Goal: Task Accomplishment & Management: Manage account settings

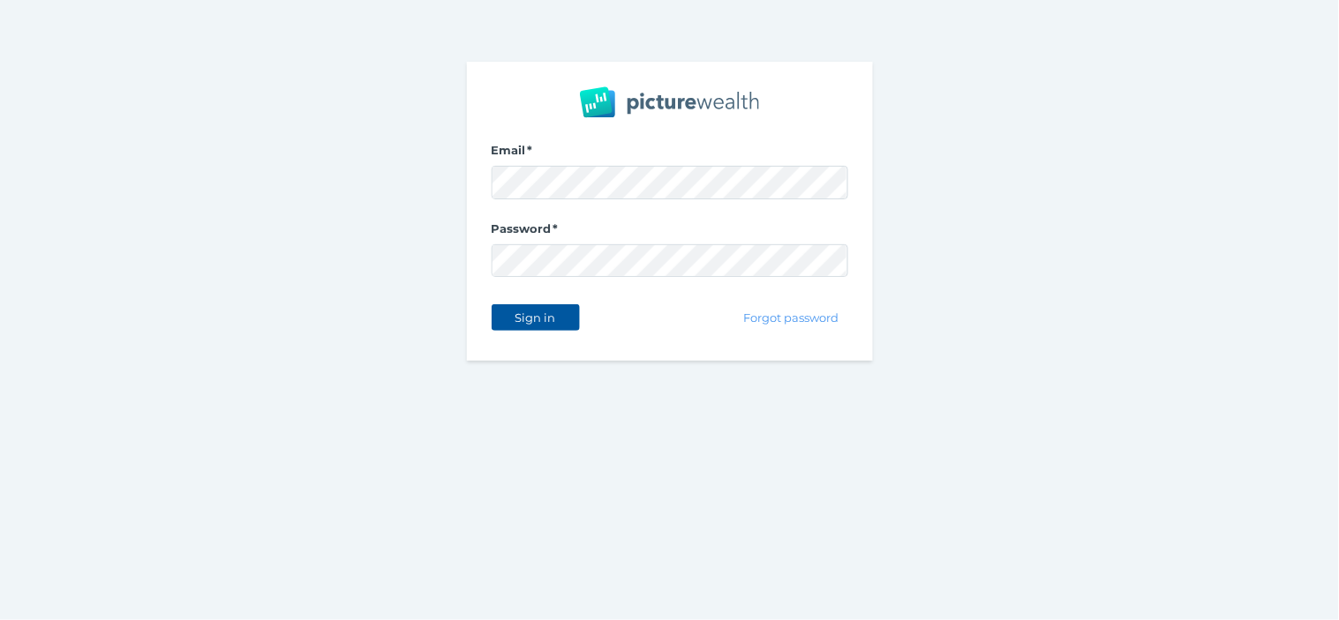
click at [539, 311] on span "Sign in" at bounding box center [535, 318] width 56 height 14
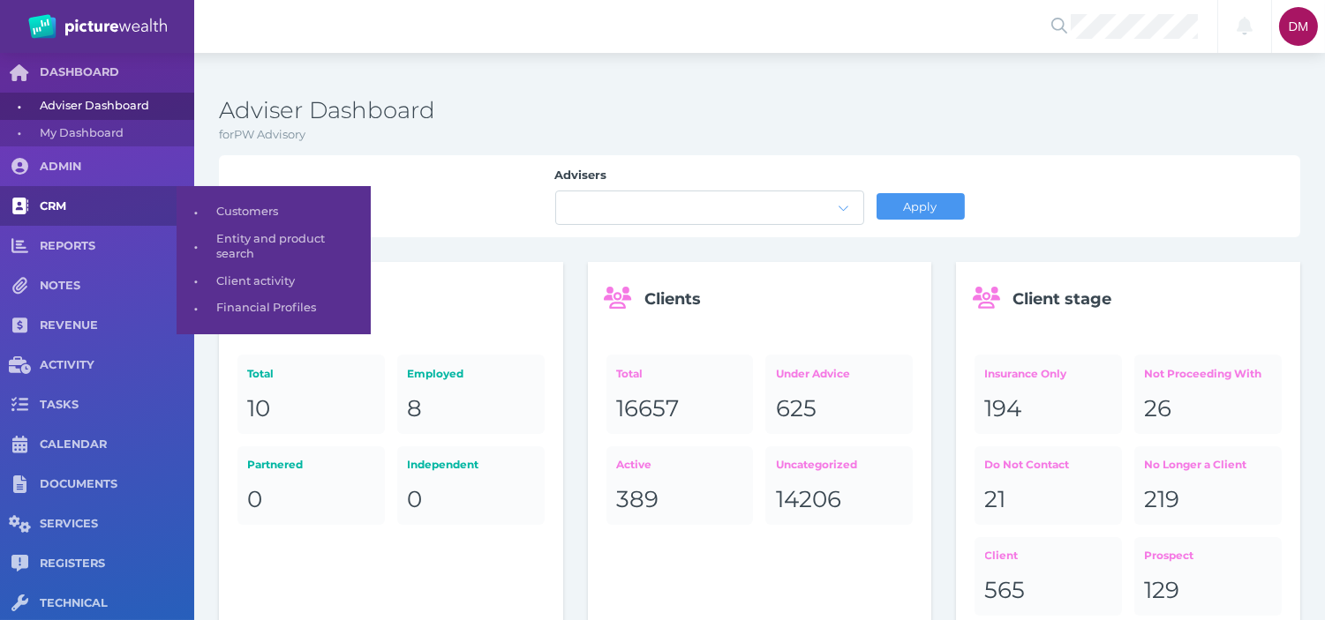
click at [78, 207] on span "CRM" at bounding box center [117, 206] width 154 height 15
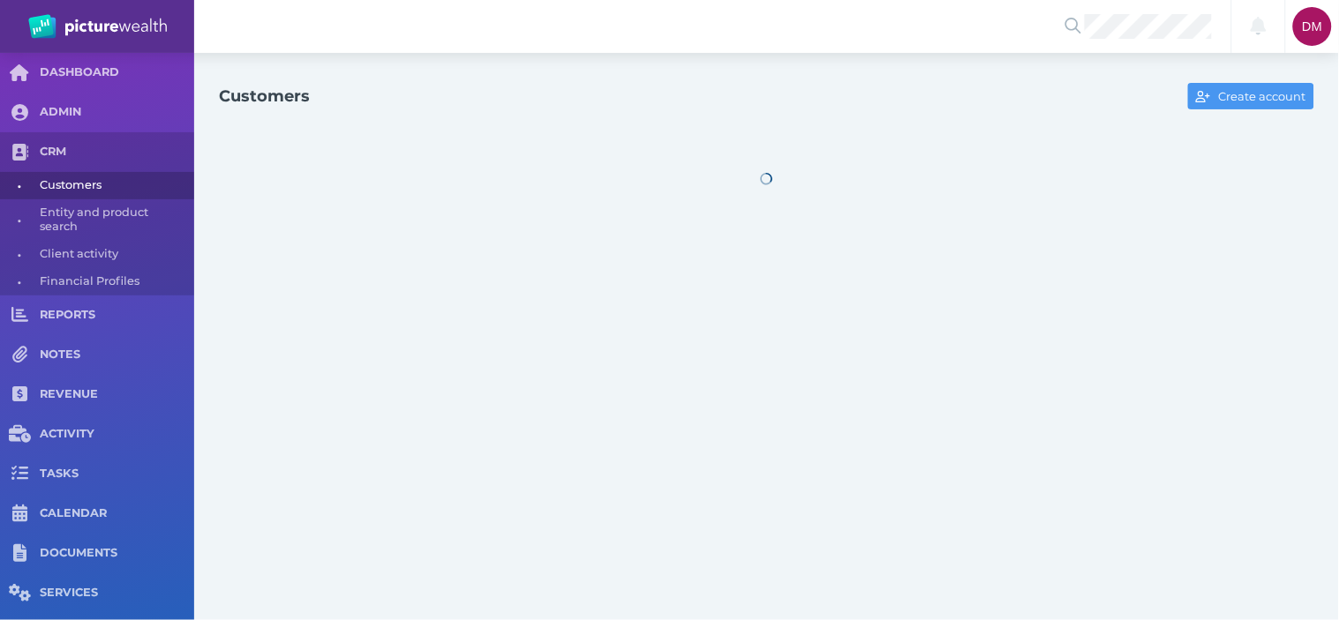
select select "25"
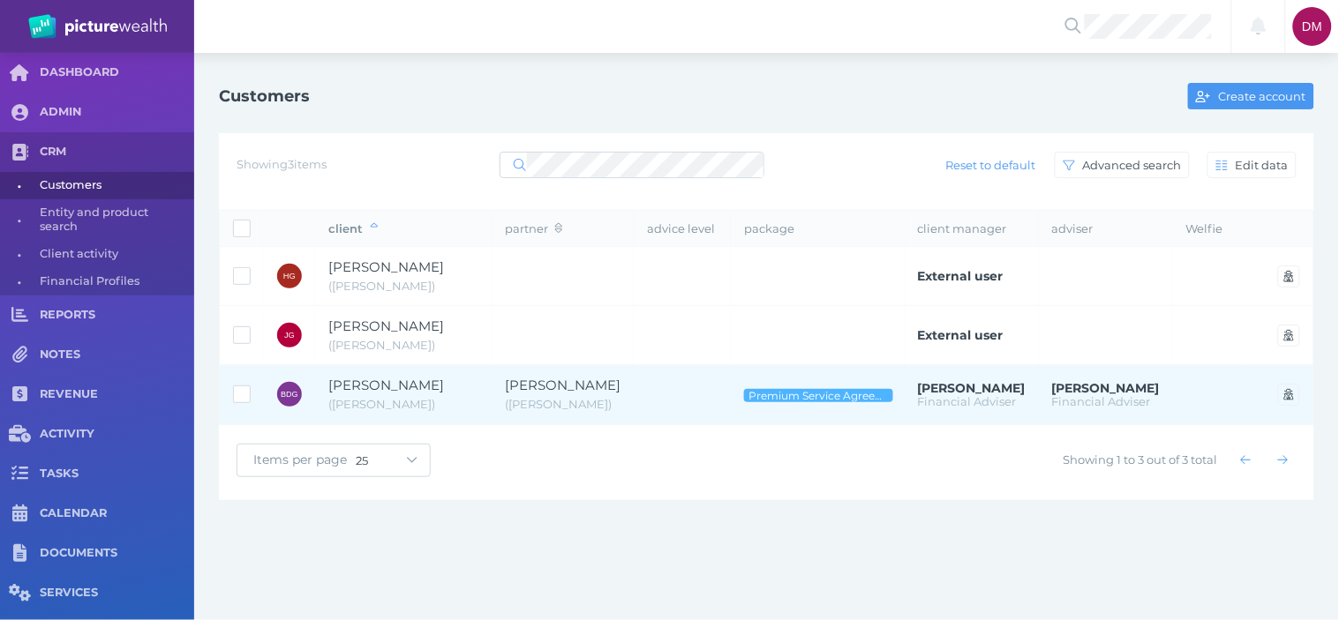
click at [399, 394] on span "[PERSON_NAME]" at bounding box center [386, 385] width 116 height 17
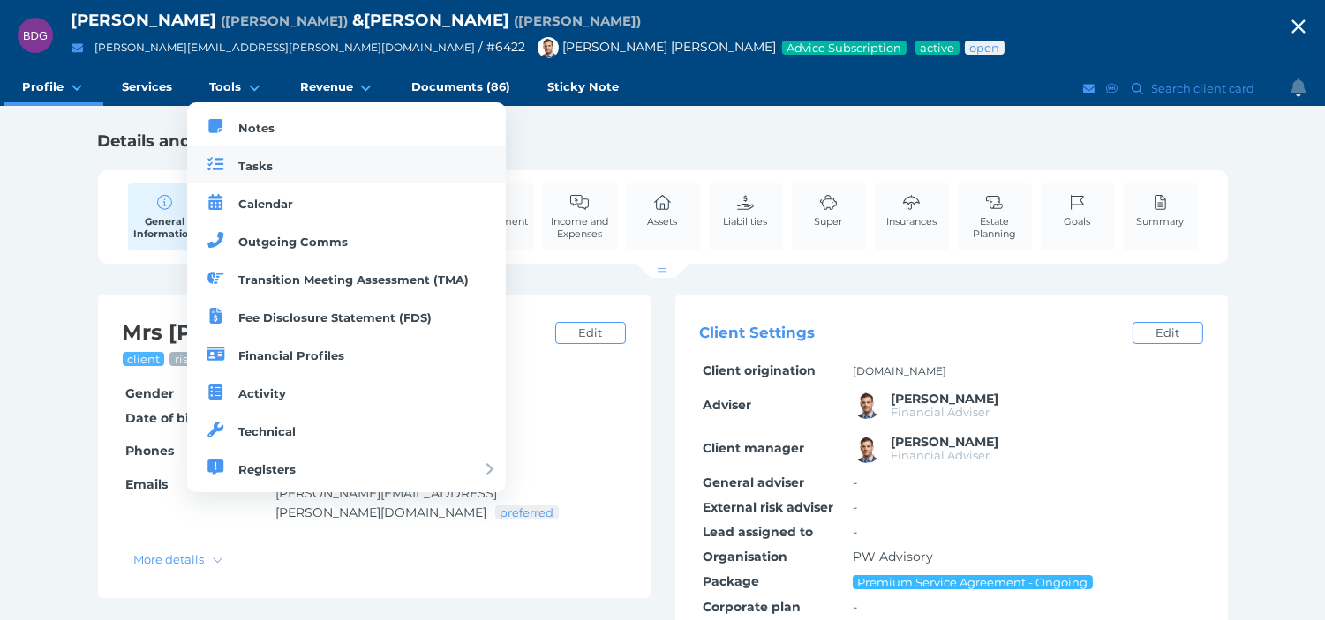
click at [252, 168] on span "Tasks" at bounding box center [255, 166] width 34 height 14
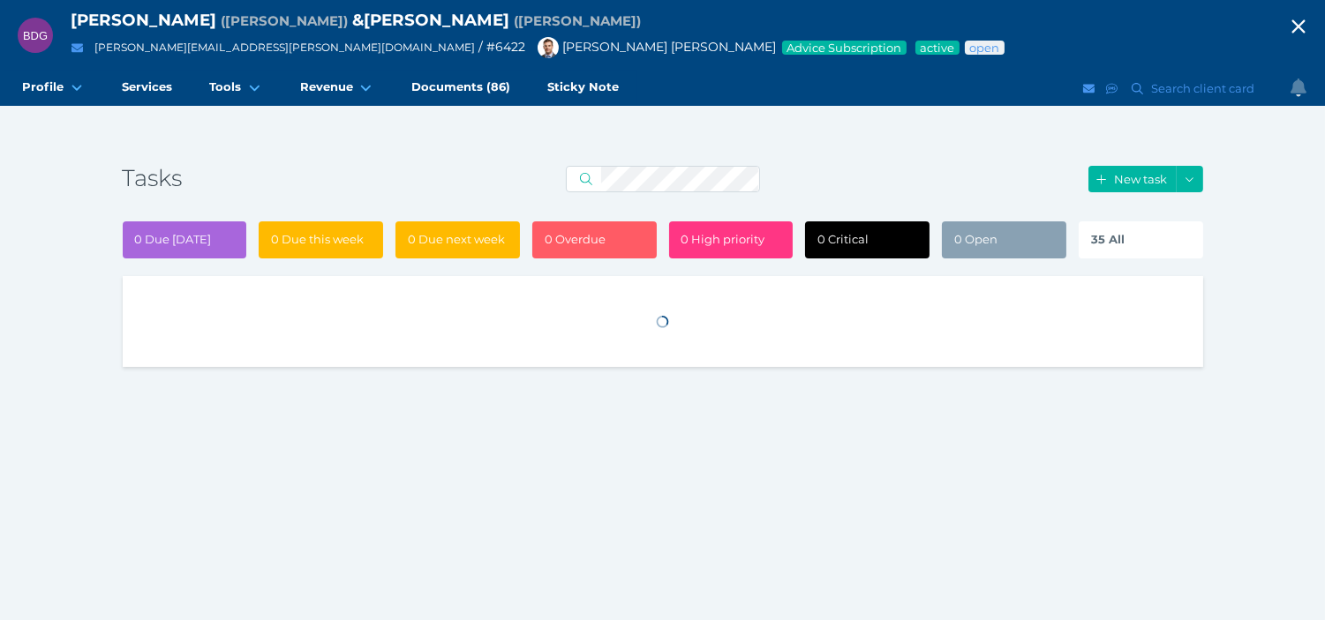
select select "50"
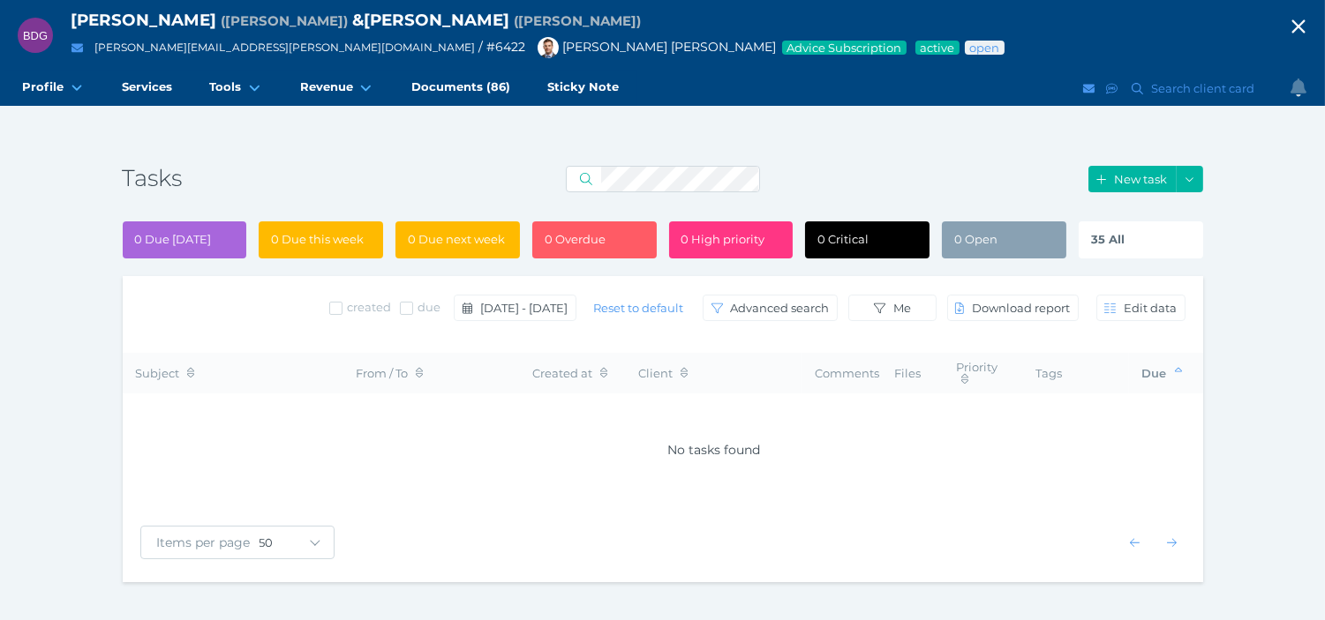
click at [1143, 242] on div "35 All" at bounding box center [1140, 240] width 124 height 37
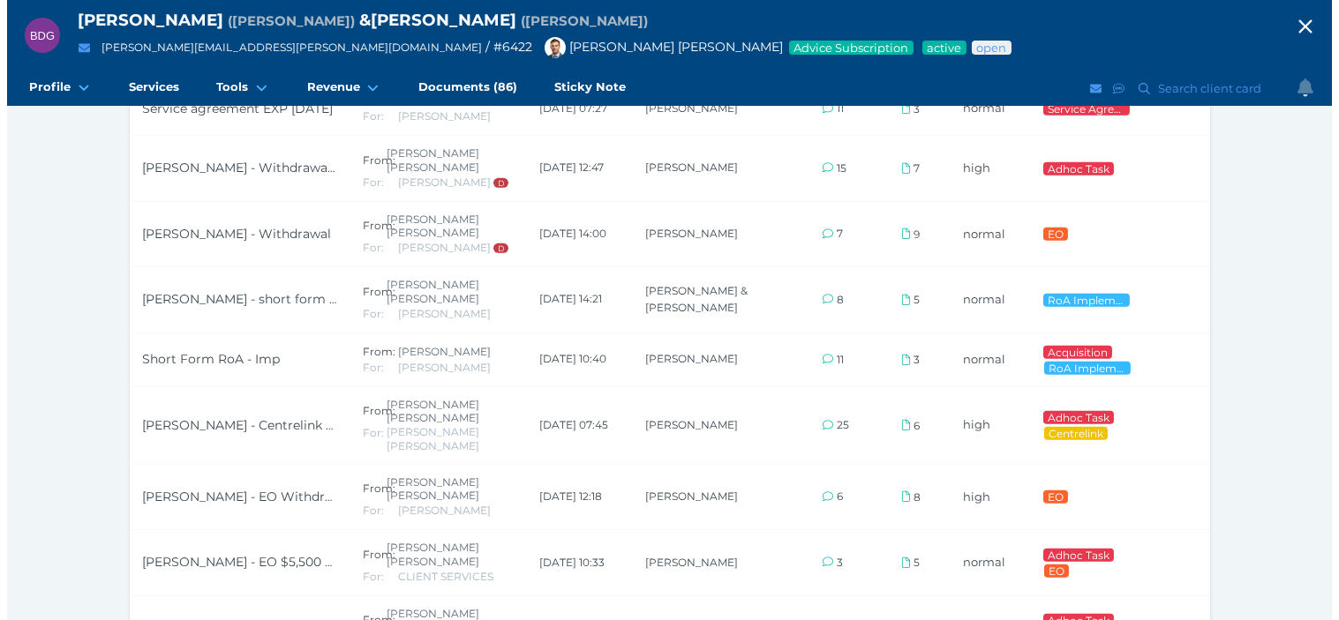
scroll to position [1863, 0]
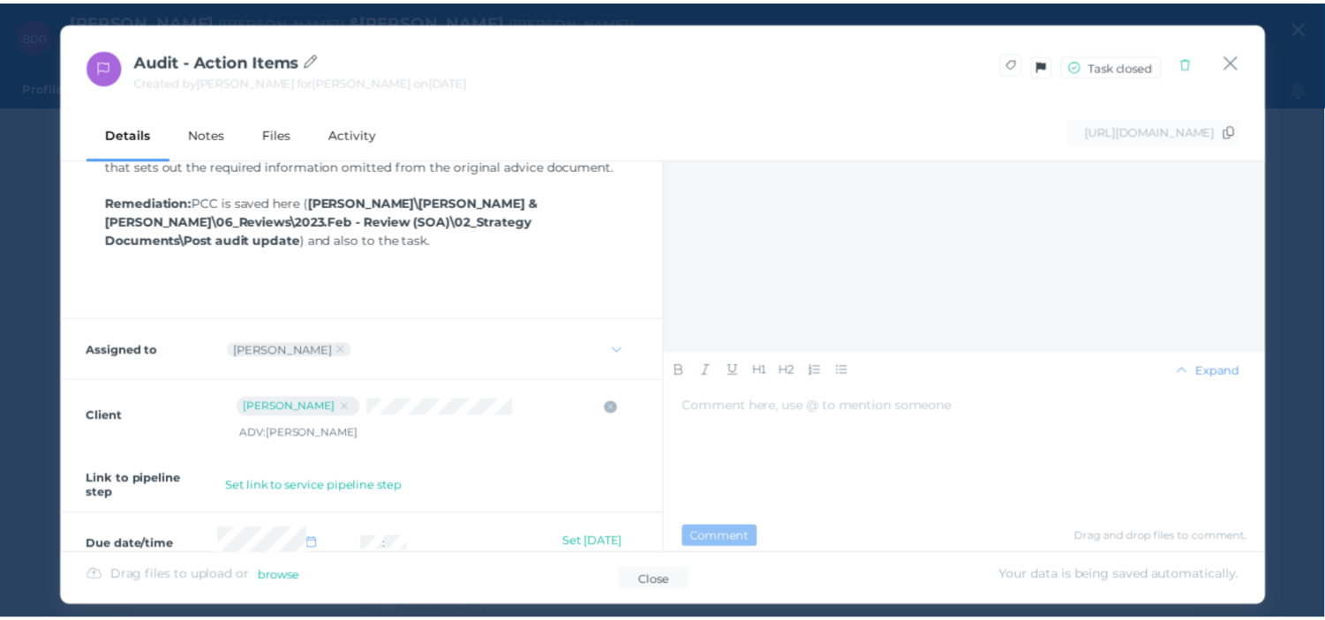
scroll to position [419, 0]
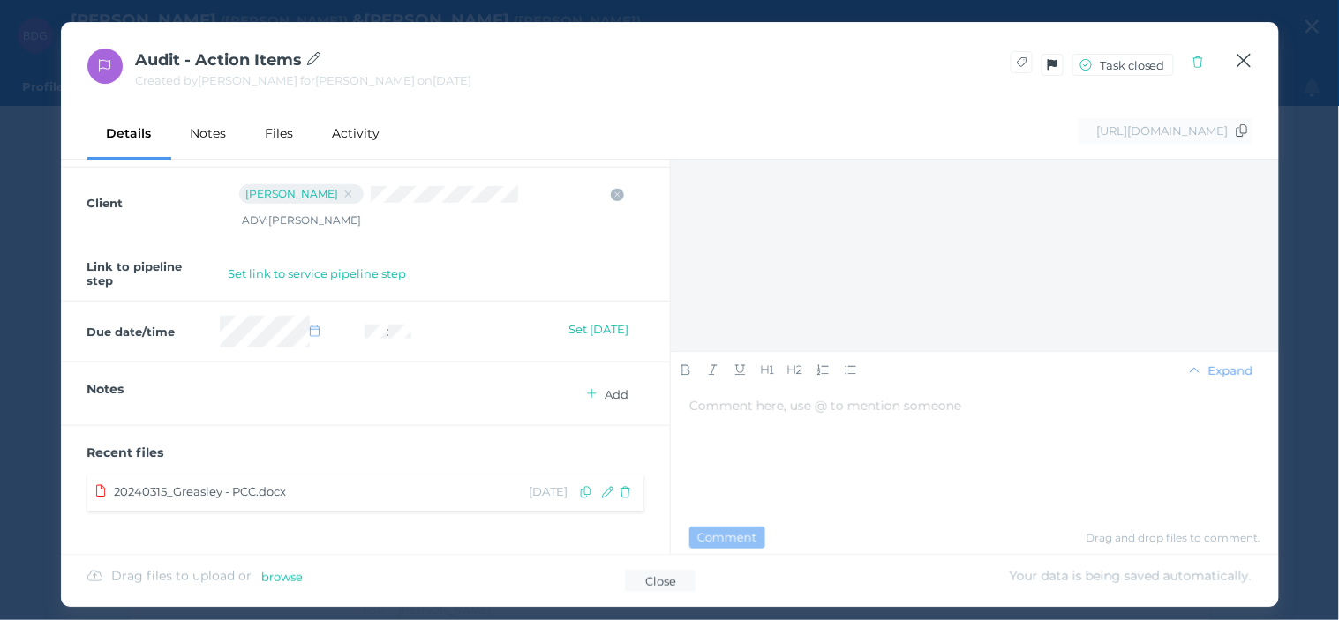
click at [1244, 57] on icon "button" at bounding box center [1244, 60] width 17 height 22
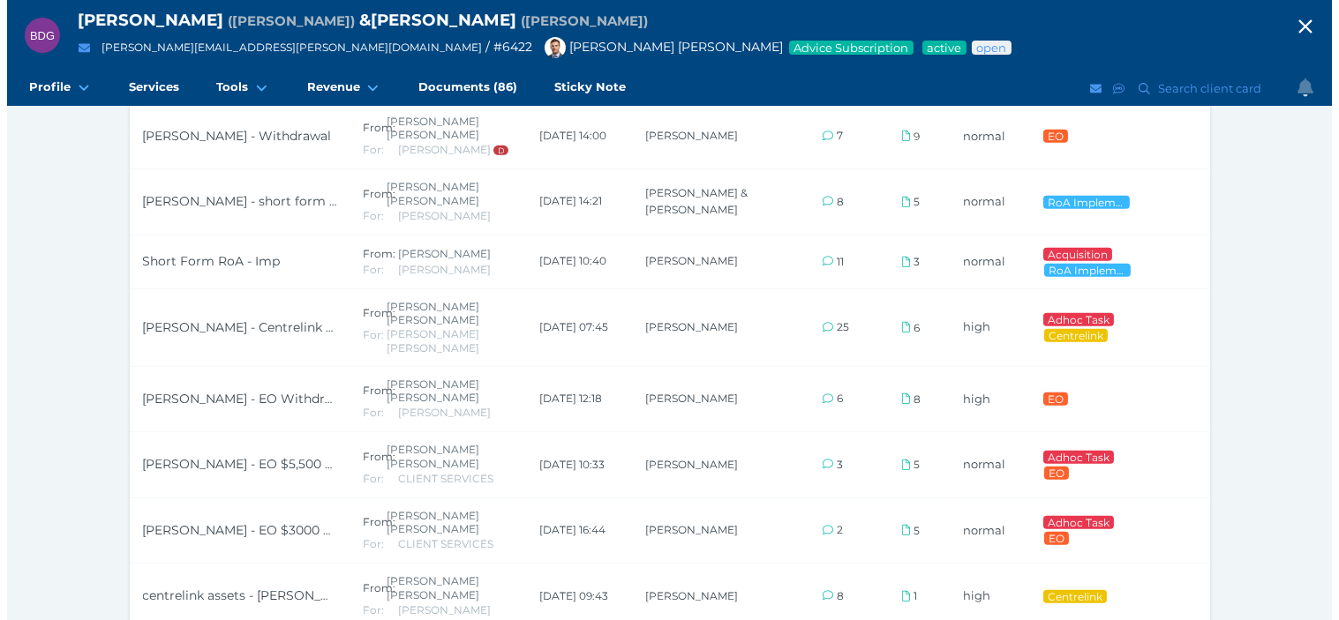
scroll to position [0, 4]
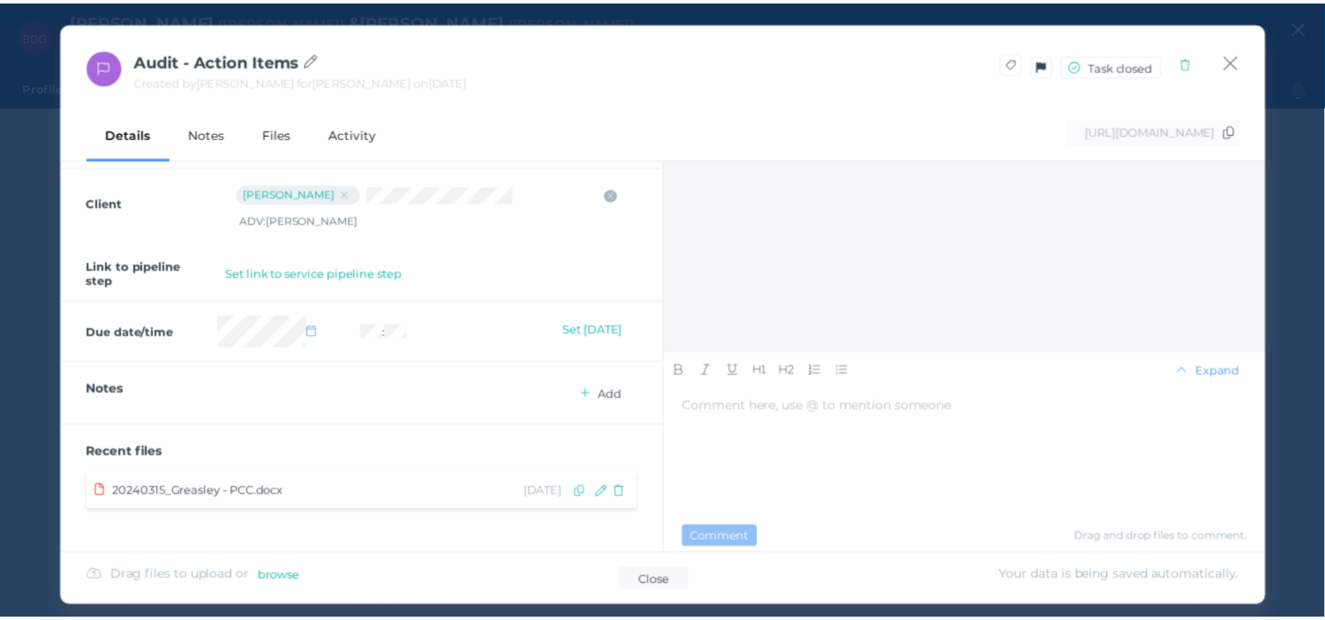
scroll to position [0, 0]
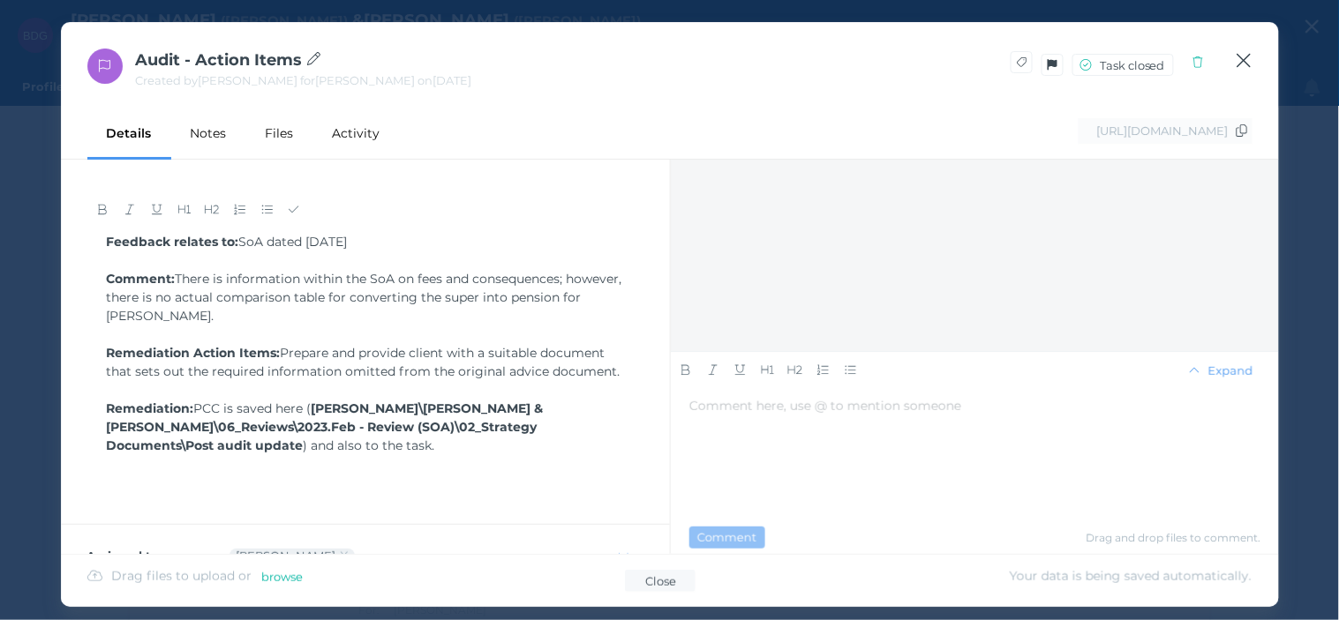
click at [1241, 62] on icon "button" at bounding box center [1244, 60] width 17 height 22
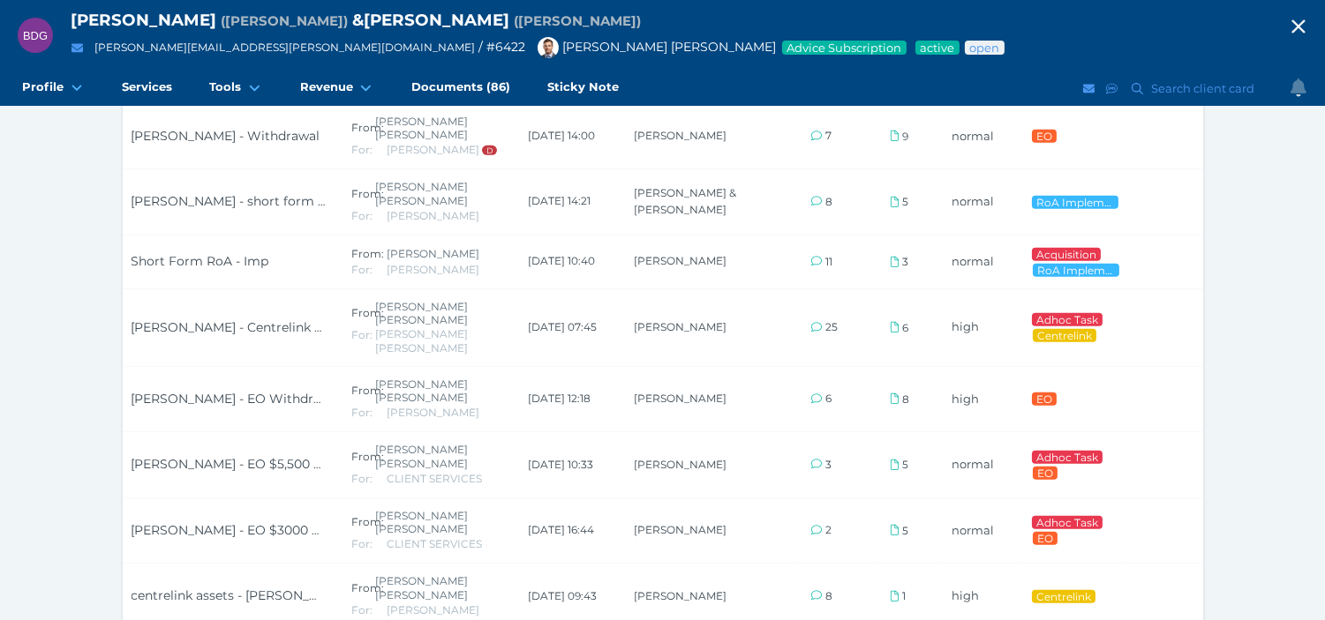
click at [1309, 27] on icon "button" at bounding box center [1298, 26] width 21 height 26
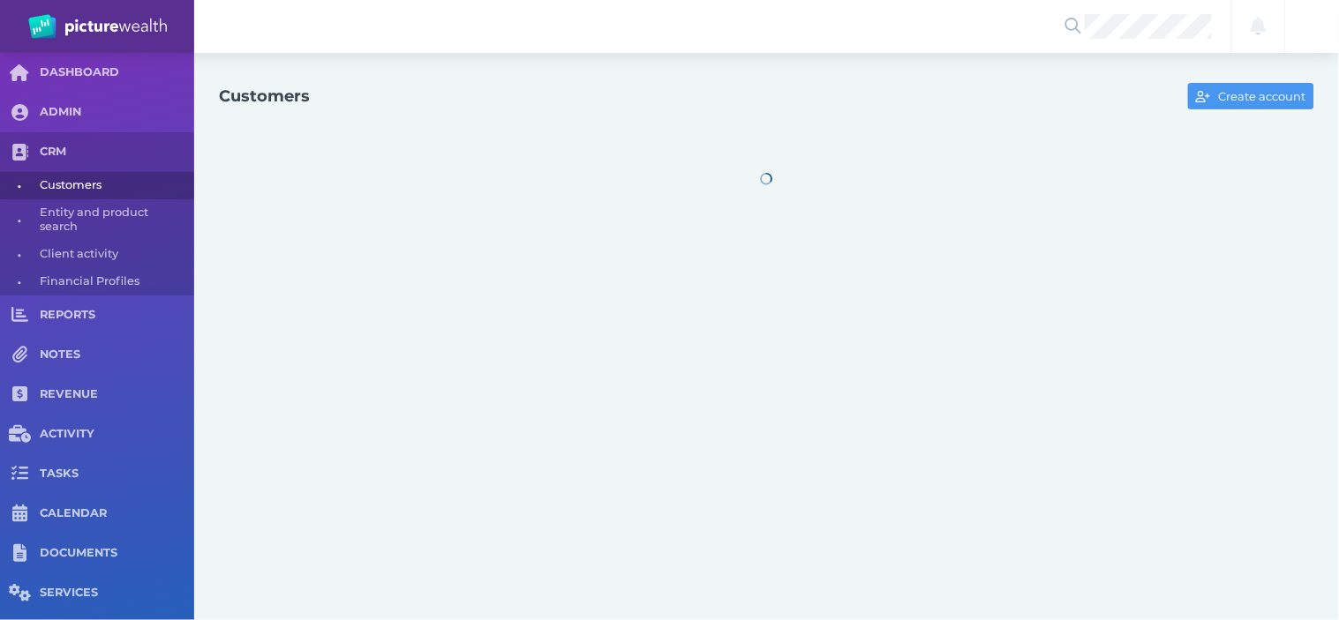
select select "25"
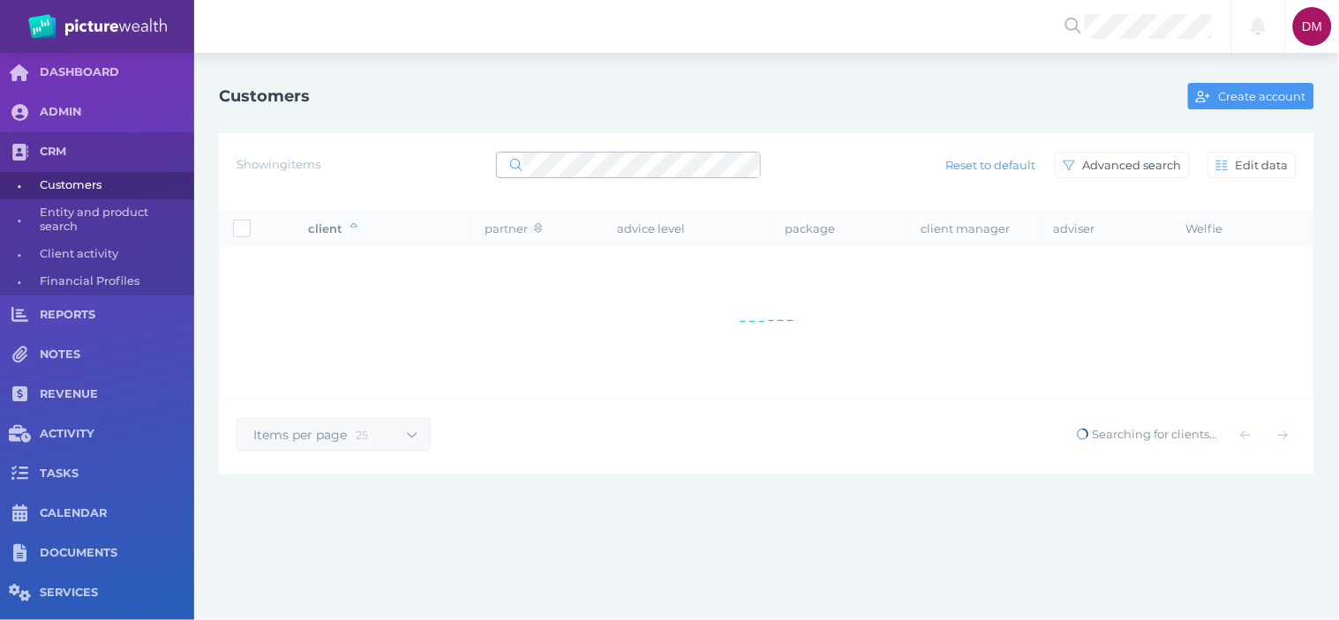
click at [551, 152] on span at bounding box center [628, 165] width 265 height 26
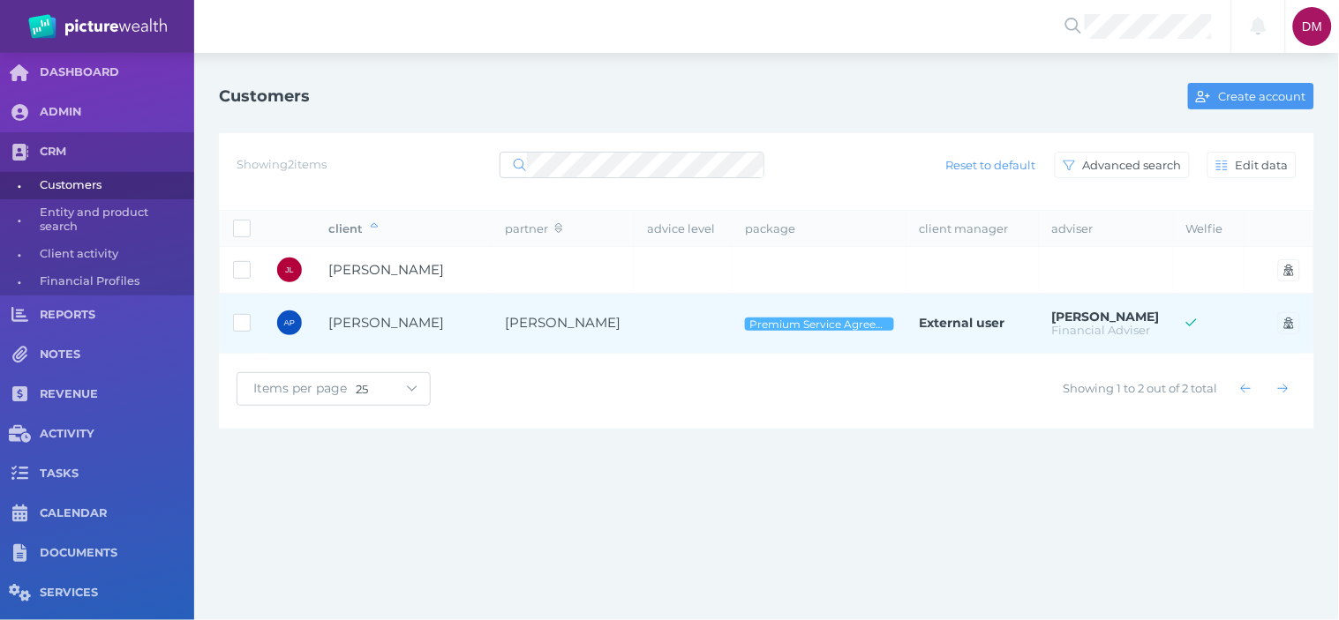
click at [407, 318] on span "[PERSON_NAME]" at bounding box center [386, 322] width 116 height 17
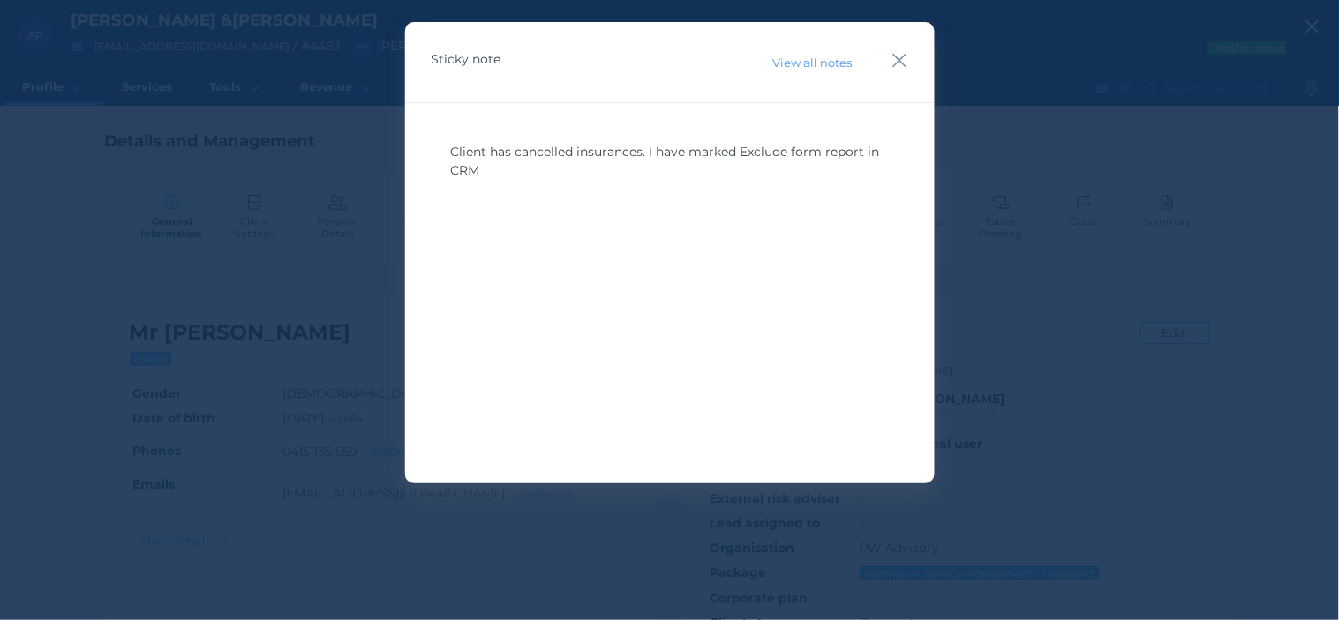
click at [904, 54] on icon "button" at bounding box center [899, 60] width 17 height 22
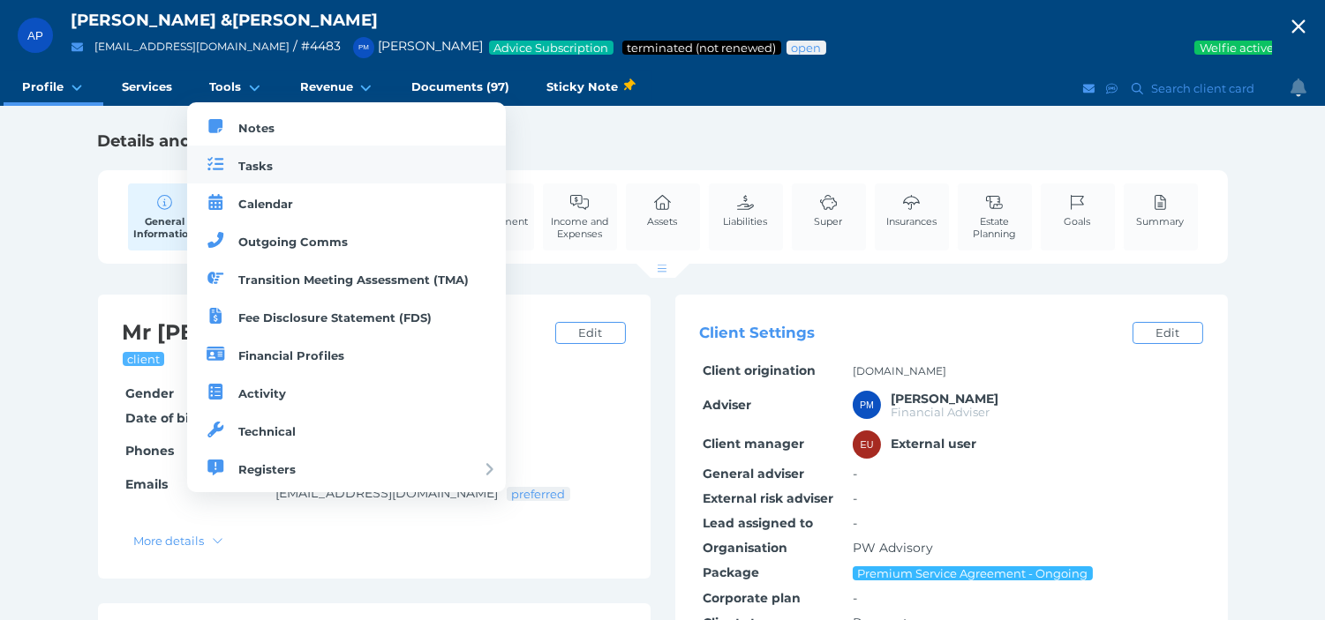
click at [251, 155] on link "Tasks" at bounding box center [346, 165] width 319 height 38
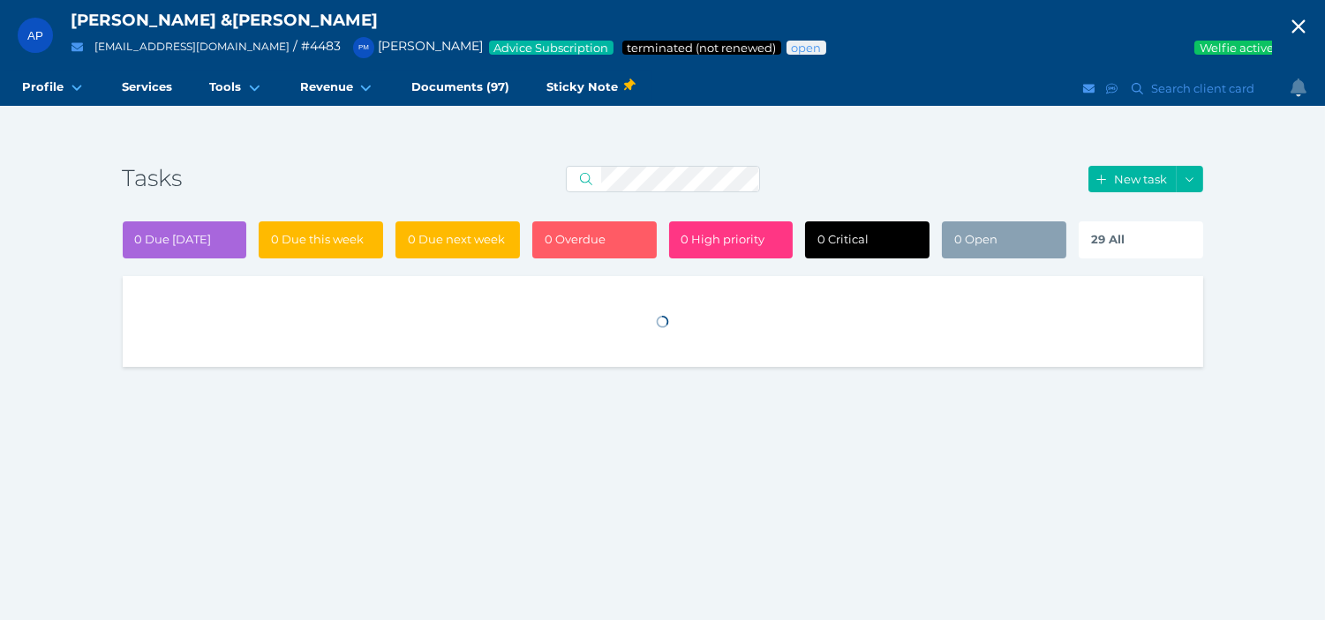
select select "50"
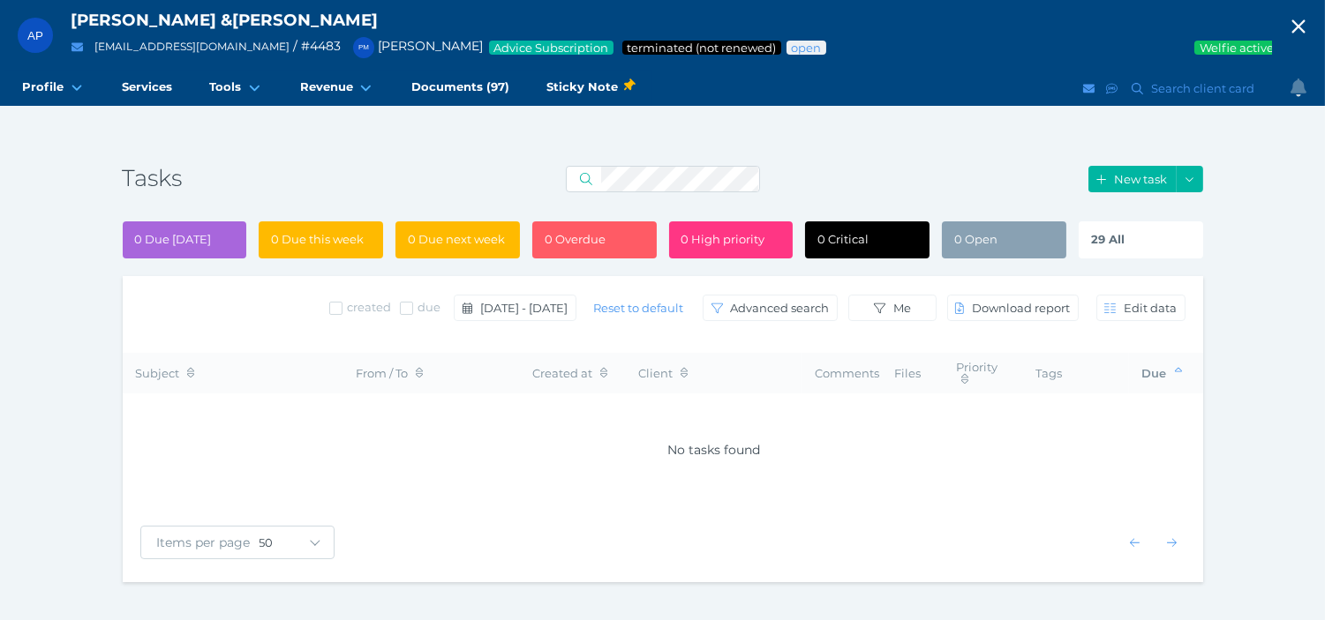
click at [1096, 241] on span "29 All" at bounding box center [1108, 239] width 34 height 14
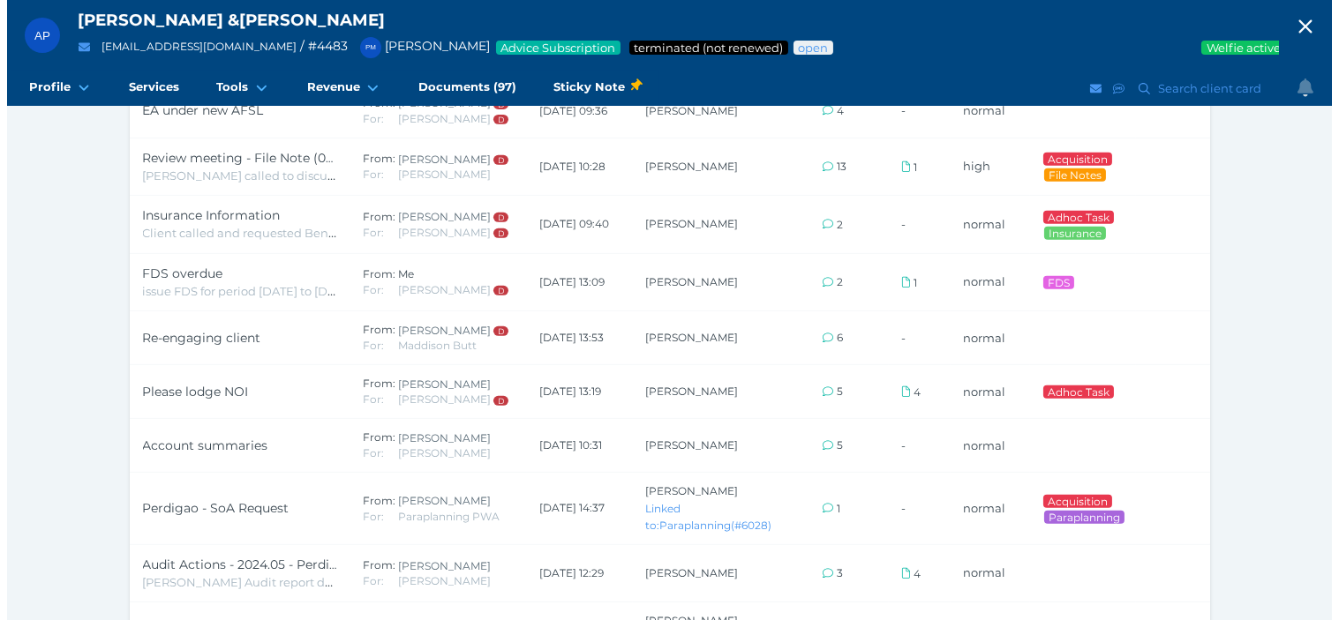
scroll to position [1656, 0]
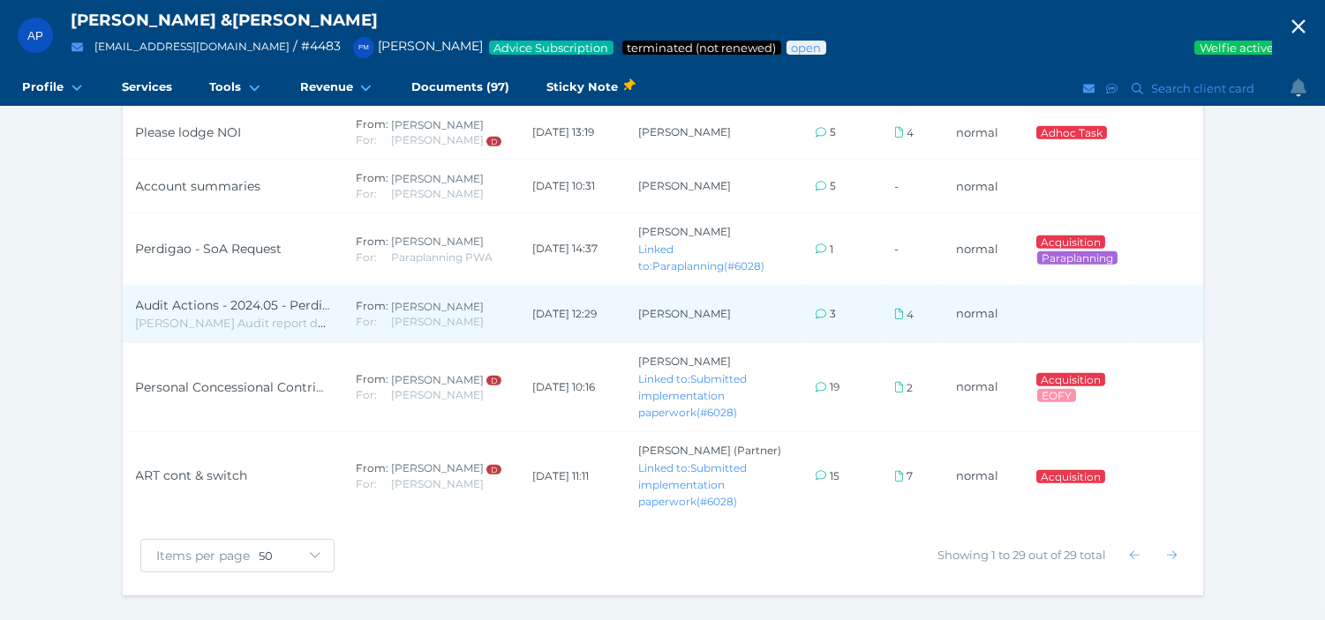
click at [221, 297] on span "Audit Actions - 2024.05 - Perdigao" at bounding box center [241, 305] width 211 height 16
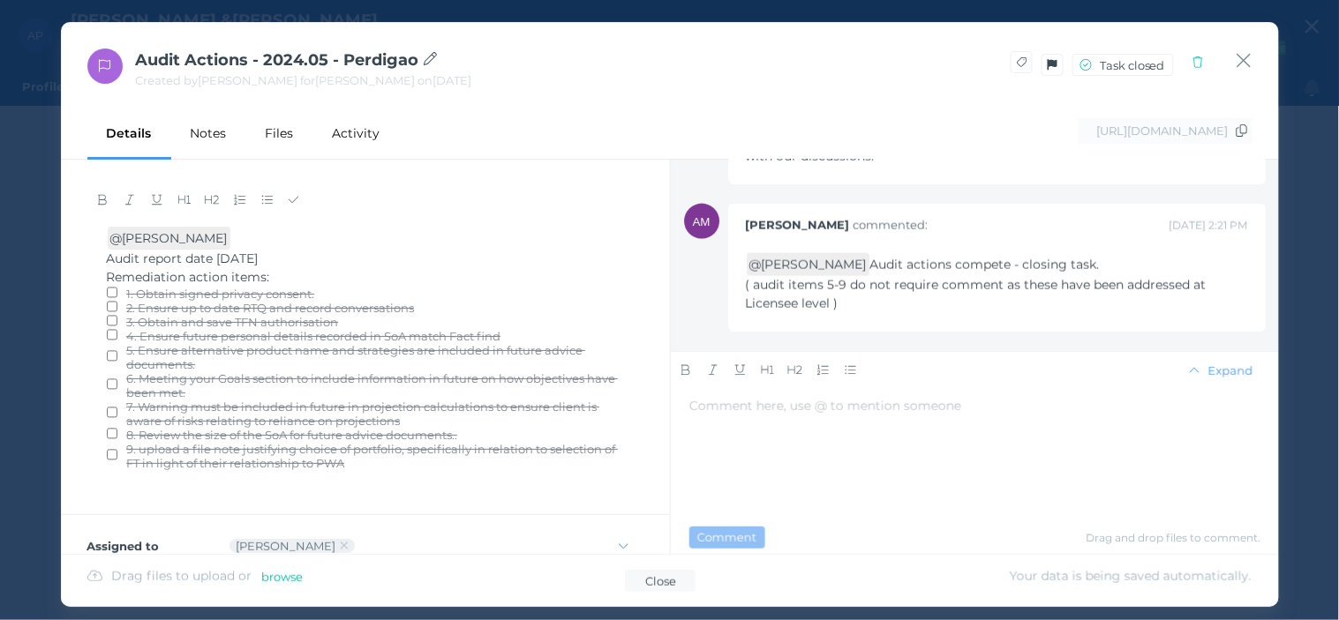
scroll to position [0, 0]
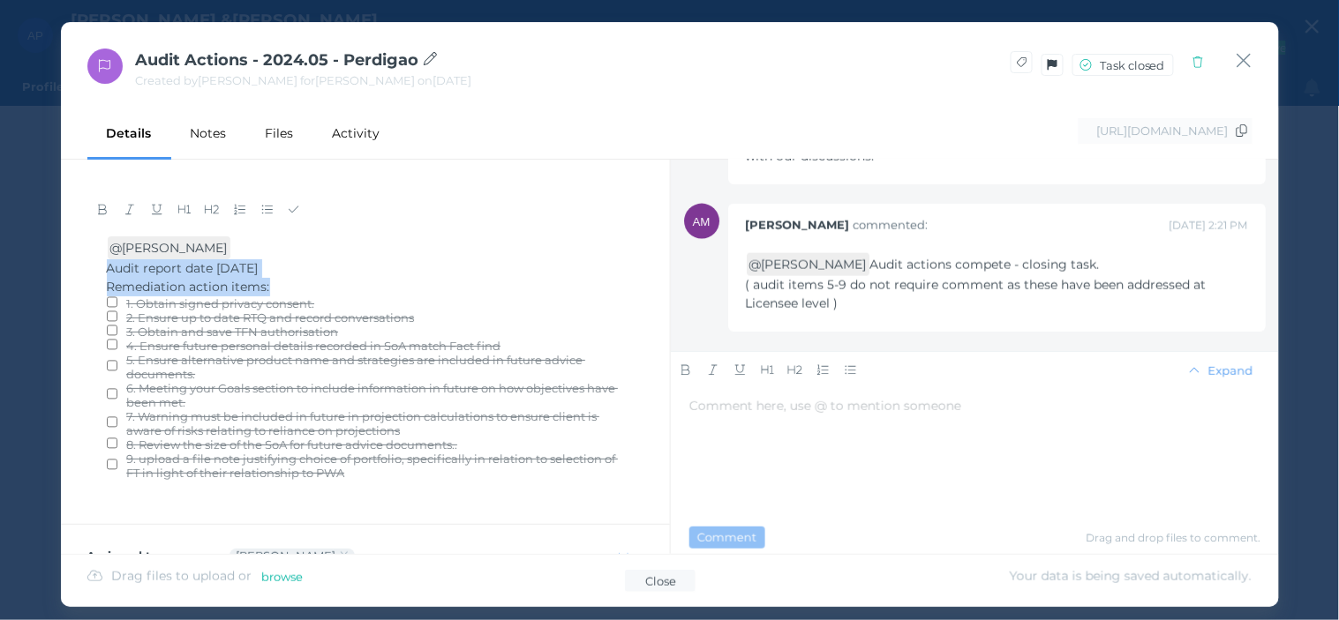
drag, startPoint x: 109, startPoint y: 272, endPoint x: 282, endPoint y: 277, distance: 173.1
click at [282, 277] on div "﻿ ﻿ @ [PERSON_NAME] ﻿ Audit report date [DATE] Remediation action items: 1. Obt…" at bounding box center [365, 360] width 517 height 247
copy div "Audit report date [DATE] Remediation action items:"
